Goal: Task Accomplishment & Management: Manage account settings

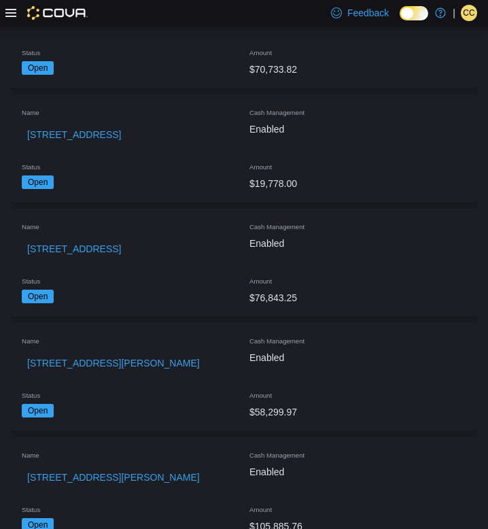
scroll to position [3863, 0]
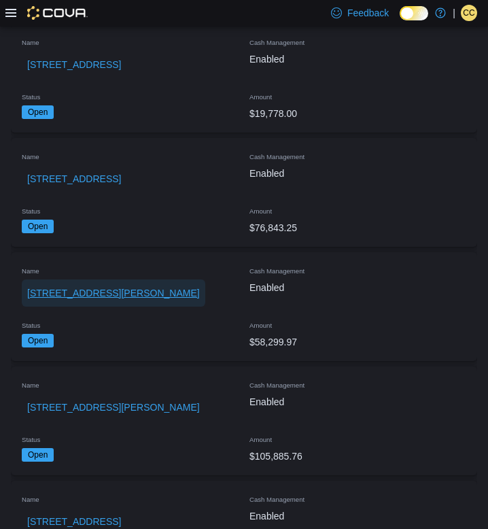
click at [99, 286] on span "[STREET_ADDRESS][PERSON_NAME]" at bounding box center [113, 293] width 173 height 14
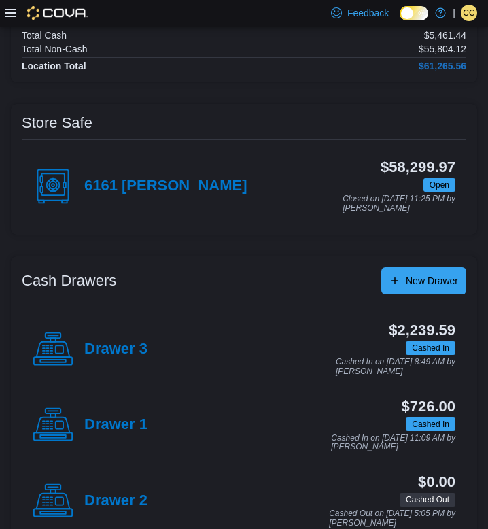
scroll to position [173, 0]
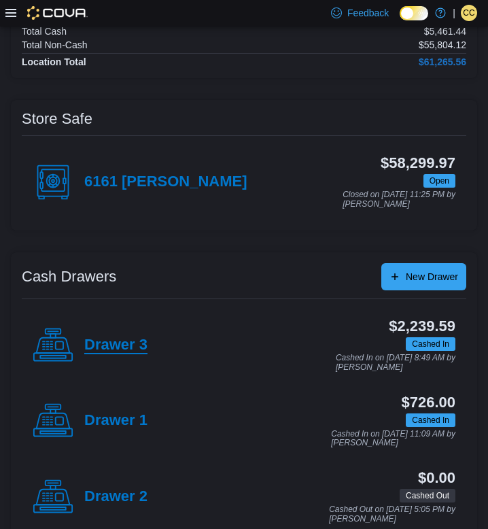
click at [108, 336] on h4 "Drawer 3" at bounding box center [115, 345] width 63 height 18
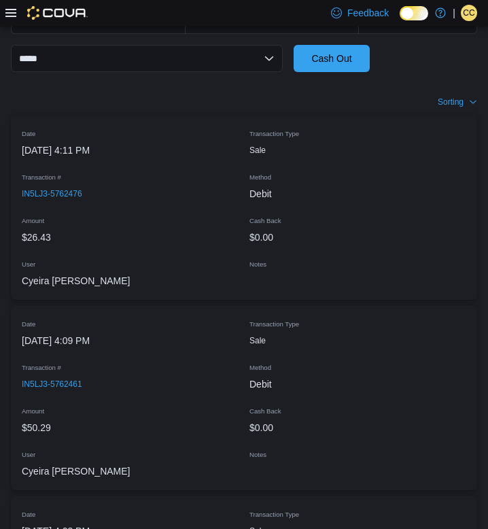
scroll to position [473, 0]
click at [77, 194] on span "IN5LJ3-5762476" at bounding box center [52, 194] width 60 height 11
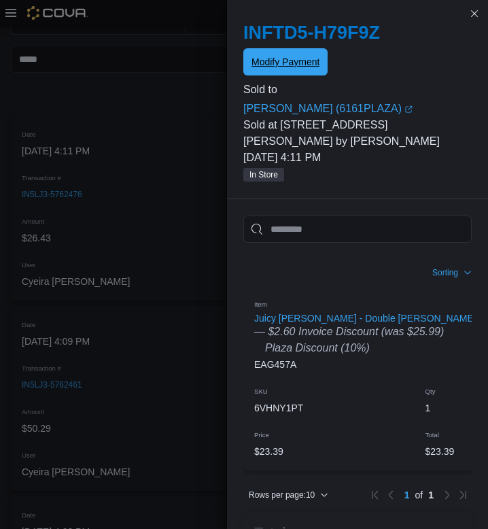
click at [280, 67] on span "Modify Payment" at bounding box center [285, 62] width 68 height 14
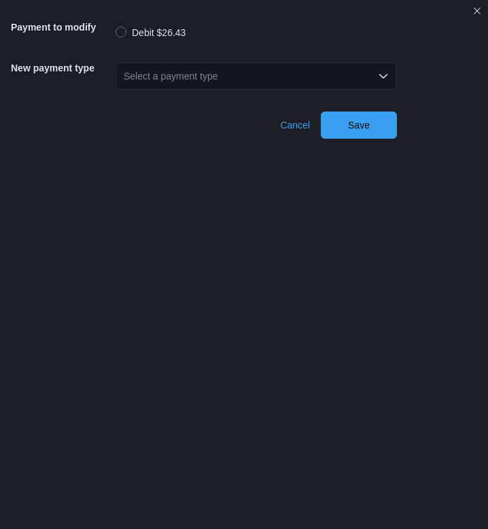
click at [324, 68] on div "Select a payment type" at bounding box center [256, 76] width 281 height 27
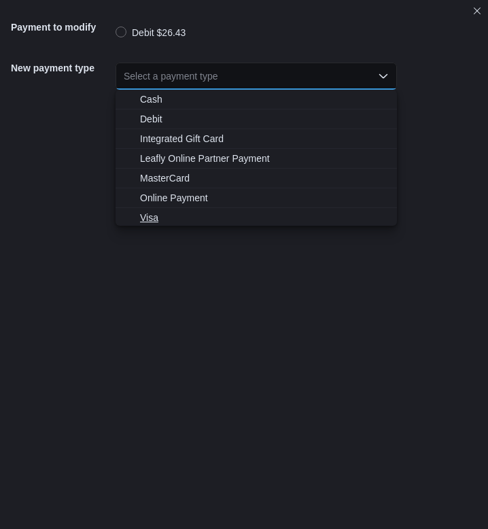
click at [183, 220] on span "Visa" at bounding box center [264, 218] width 249 height 14
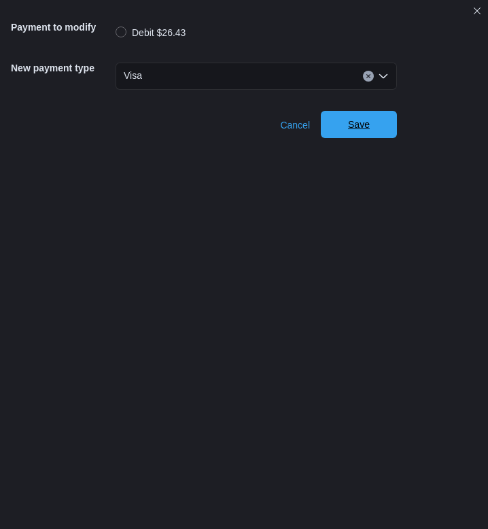
click at [370, 124] on span "Save" at bounding box center [359, 124] width 60 height 27
